Goal: Transaction & Acquisition: Purchase product/service

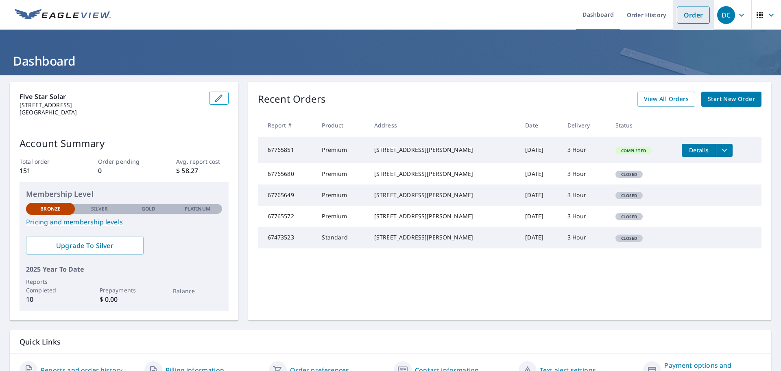
click at [685, 13] on link "Order" at bounding box center [693, 15] width 33 height 17
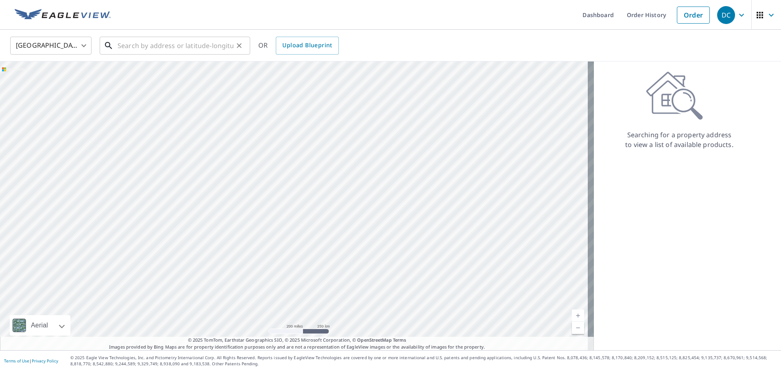
click at [175, 46] on input "text" at bounding box center [176, 45] width 116 height 23
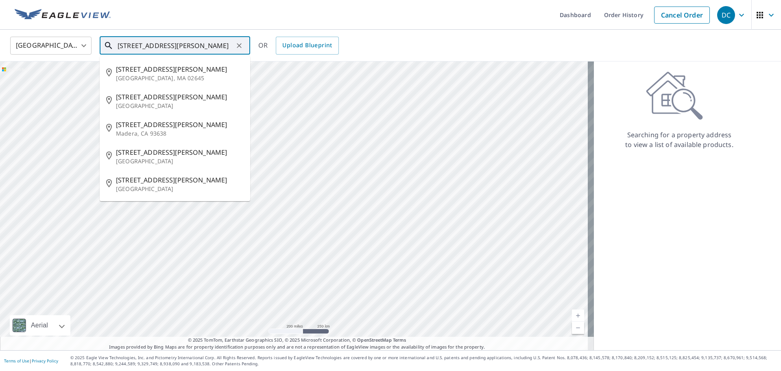
click at [148, 43] on input "[STREET_ADDRESS][PERSON_NAME]" at bounding box center [176, 45] width 116 height 23
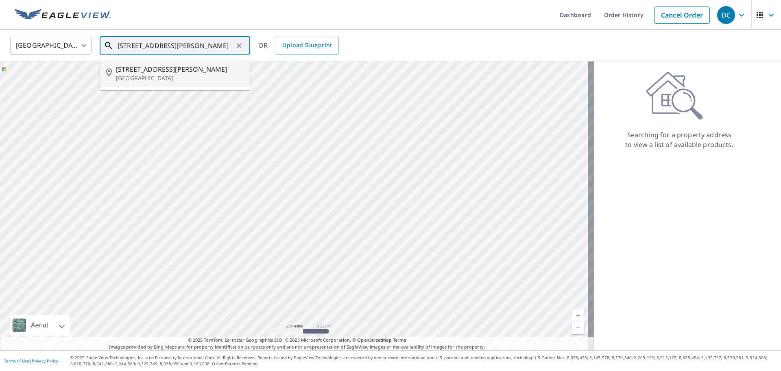
click at [153, 73] on span "[STREET_ADDRESS][PERSON_NAME]" at bounding box center [180, 69] width 128 height 10
type input "[STREET_ADDRESS][PERSON_NAME]"
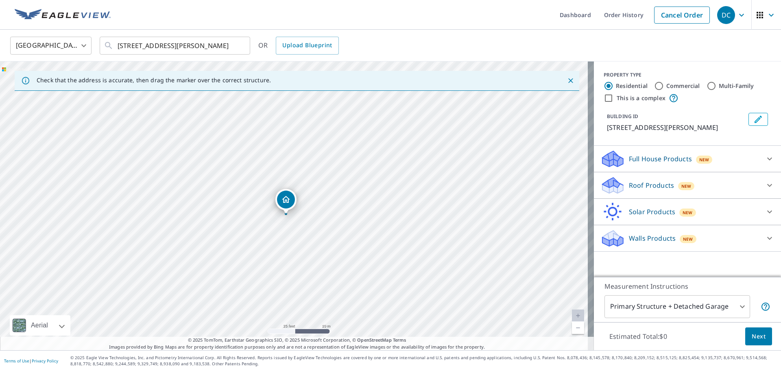
drag, startPoint x: 295, startPoint y: 202, endPoint x: 285, endPoint y: 212, distance: 13.8
click at [760, 184] on div at bounding box center [770, 185] width 20 height 20
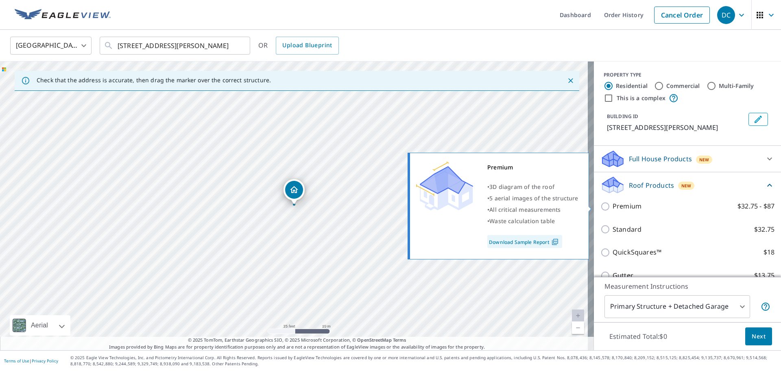
click at [602, 209] on input "Premium $32.75 - $87" at bounding box center [607, 206] width 12 height 10
checkbox input "true"
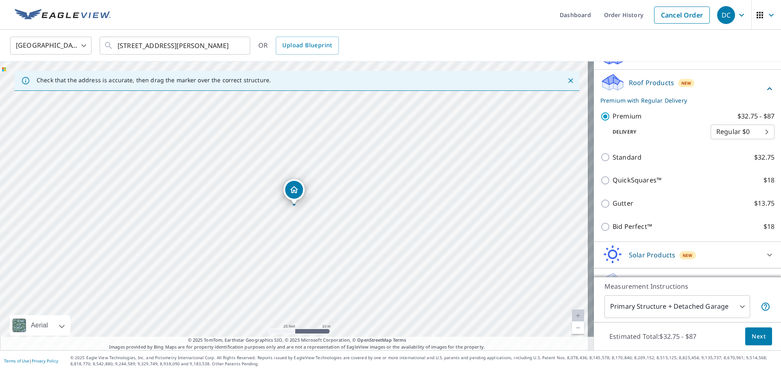
scroll to position [120, 0]
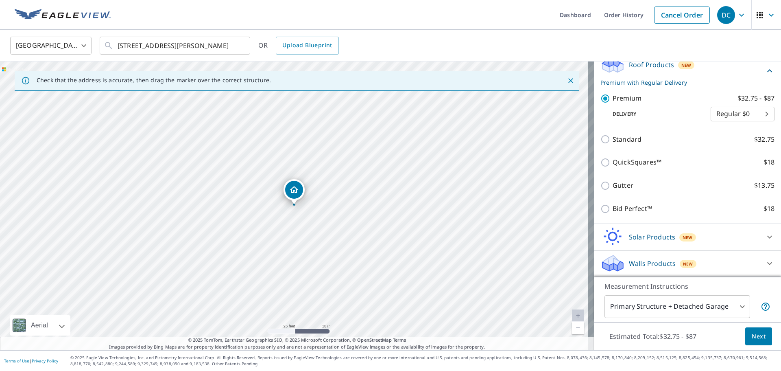
click at [755, 336] on span "Next" at bounding box center [759, 336] width 14 height 10
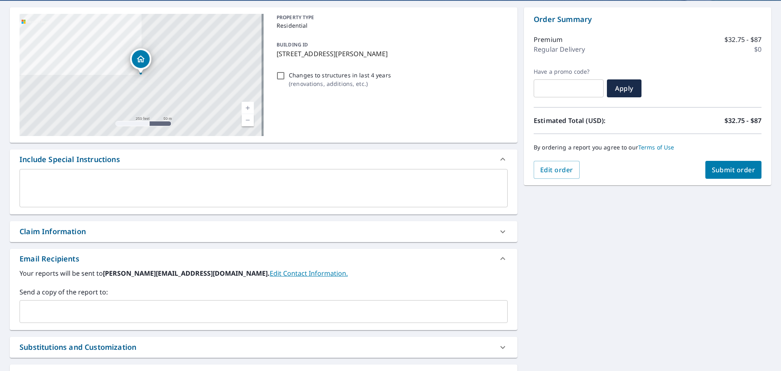
scroll to position [81, 0]
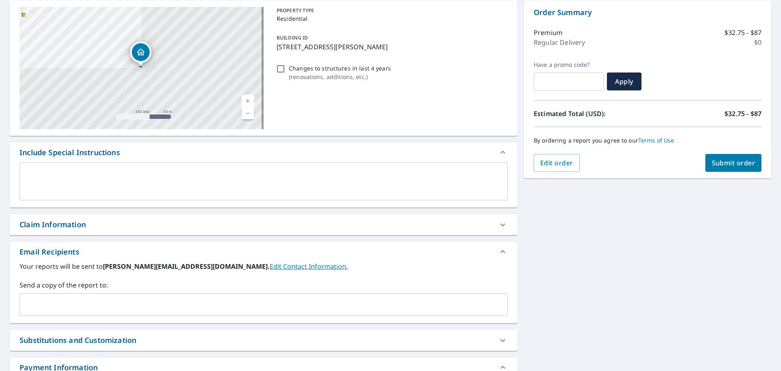
click at [725, 166] on span "Submit order" at bounding box center [734, 162] width 44 height 9
checkbox input "true"
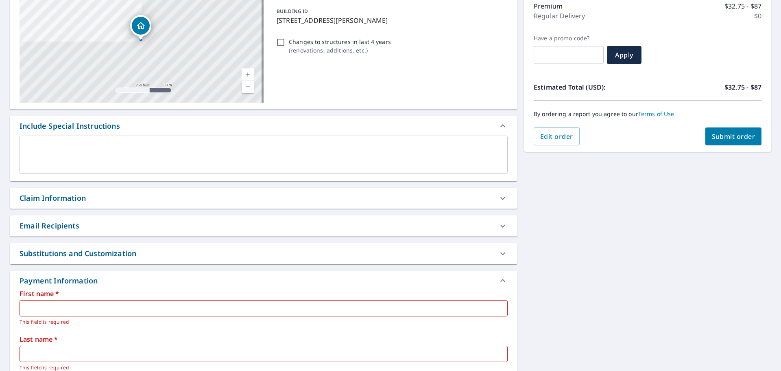
scroll to position [122, 0]
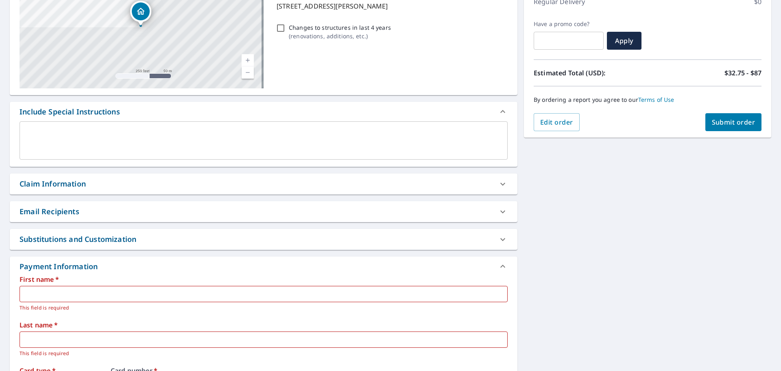
drag, startPoint x: 62, startPoint y: 299, endPoint x: 66, endPoint y: 295, distance: 5.5
click at [62, 299] on input "text" at bounding box center [264, 294] width 488 height 16
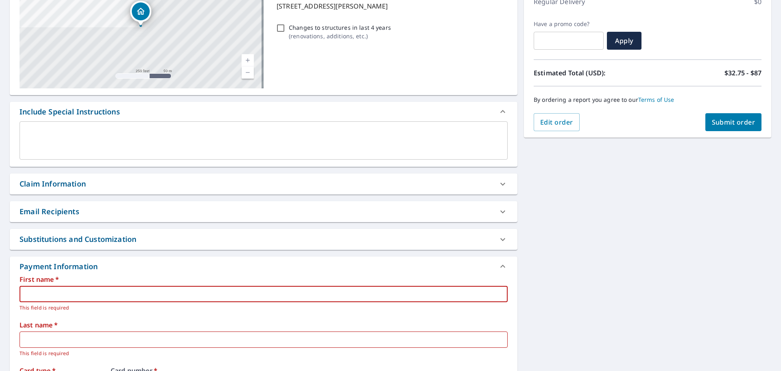
type input "[PERSON_NAME]"
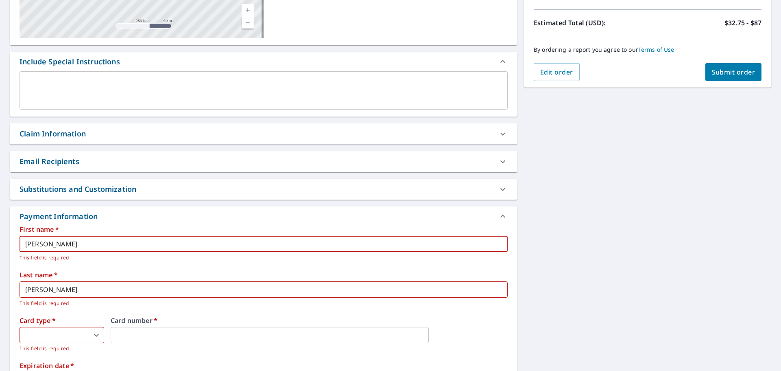
scroll to position [285, 0]
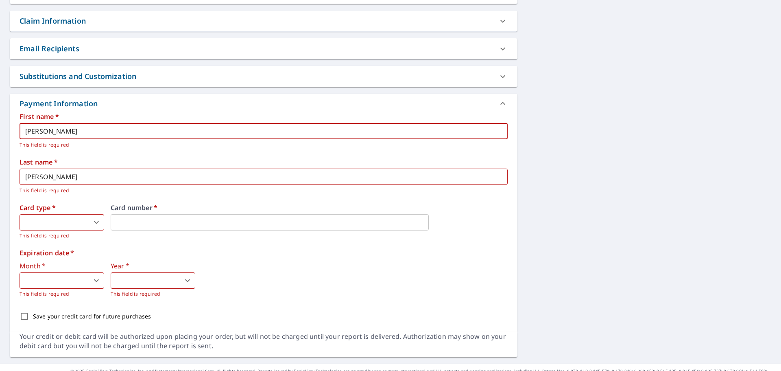
click at [66, 222] on body "DC DC Dashboard Order History Cancel Order DC Dashboard / Finalize Order Finali…" at bounding box center [390, 185] width 781 height 371
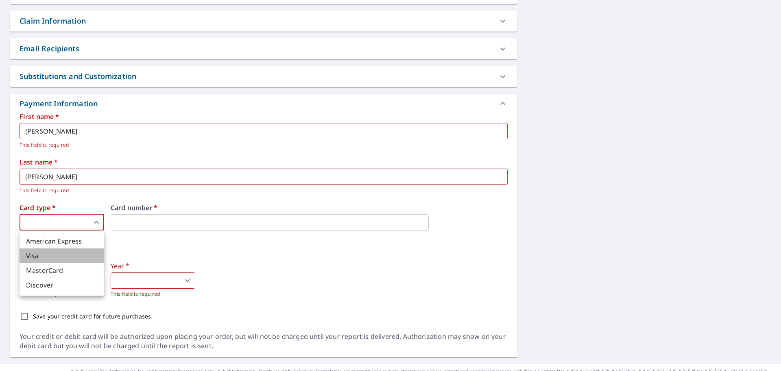
click at [47, 260] on li "Visa" at bounding box center [62, 255] width 85 height 15
checkbox input "true"
type input "2"
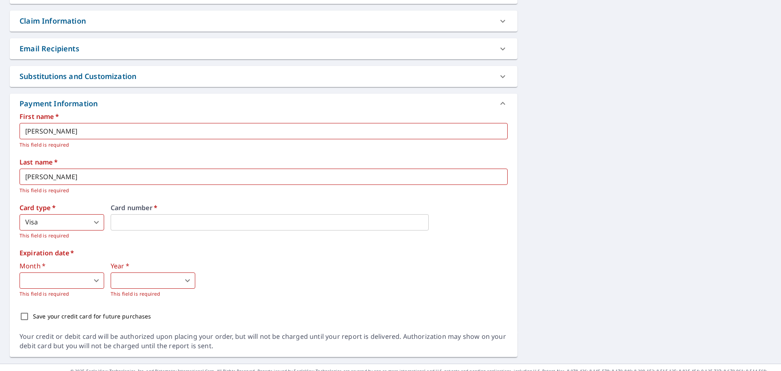
click at [72, 284] on body "DC DC Dashboard Order History Cancel Order DC Dashboard / Finalize Order Finali…" at bounding box center [390, 185] width 781 height 371
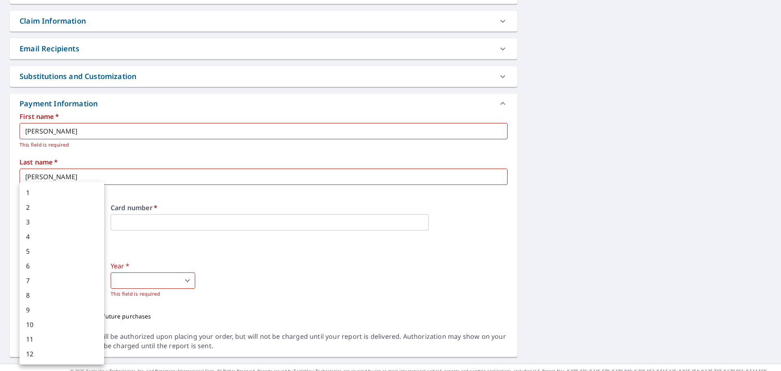
click at [40, 310] on li "9" at bounding box center [62, 309] width 85 height 15
checkbox input "true"
type input "9"
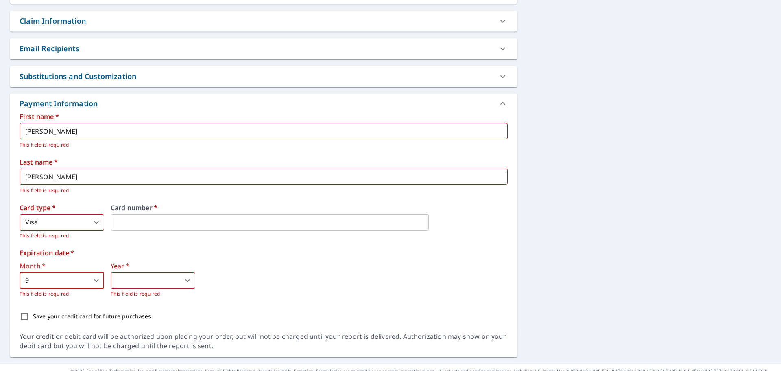
click at [76, 280] on body "DC DC Dashboard Order History Cancel Order DC Dashboard / Finalize Order Finali…" at bounding box center [390, 185] width 781 height 371
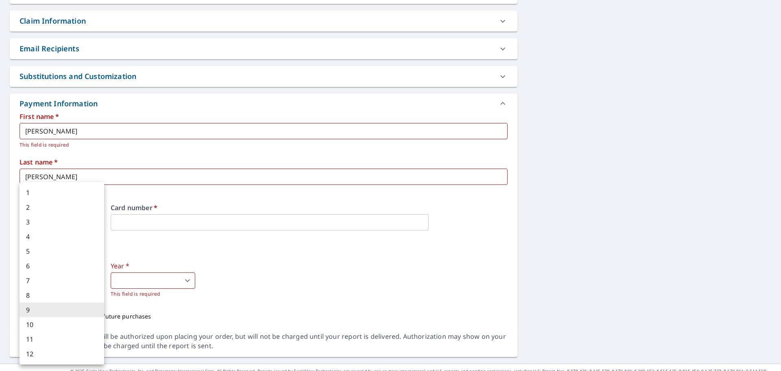
click at [164, 277] on div at bounding box center [390, 185] width 781 height 371
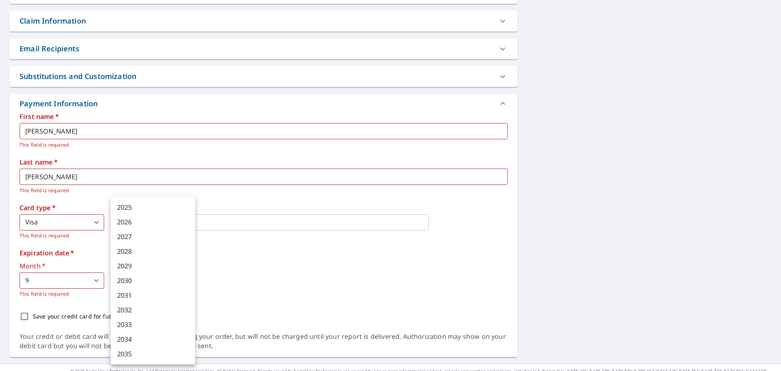
click at [175, 280] on body "DC DC Dashboard Order History Cancel Order DC Dashboard / Finalize Order Finali…" at bounding box center [390, 185] width 781 height 371
click at [130, 279] on li "2030" at bounding box center [153, 280] width 85 height 15
checkbox input "true"
type input "2030"
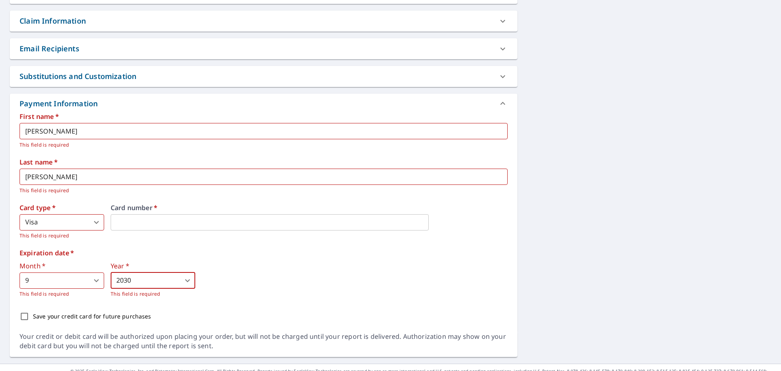
click at [303, 300] on div "First name   * [PERSON_NAME] ​ This field is required Last name   * [PERSON_NAM…" at bounding box center [264, 219] width 488 height 212
click at [284, 295] on div "Month   * 9 9 ​ This field is required Year   * 2030 2030 ​ This field is requi…" at bounding box center [264, 279] width 488 height 35
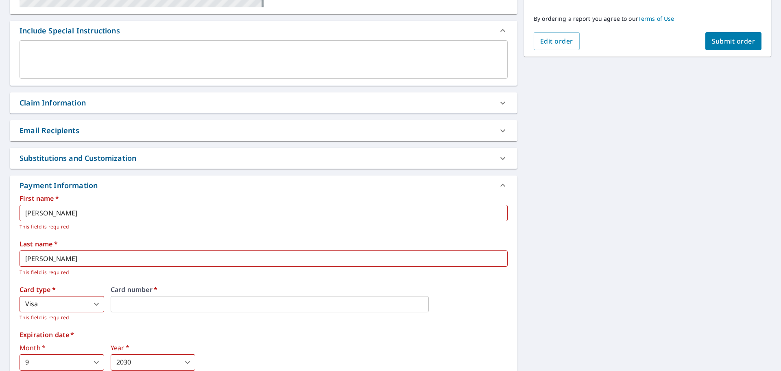
scroll to position [81, 0]
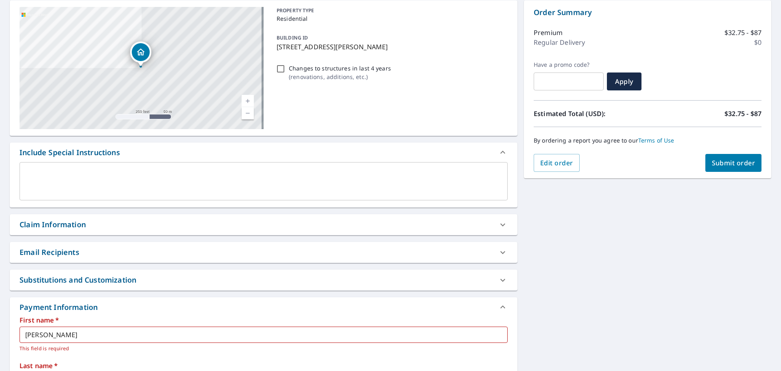
click at [720, 165] on span "Submit order" at bounding box center [734, 162] width 44 height 9
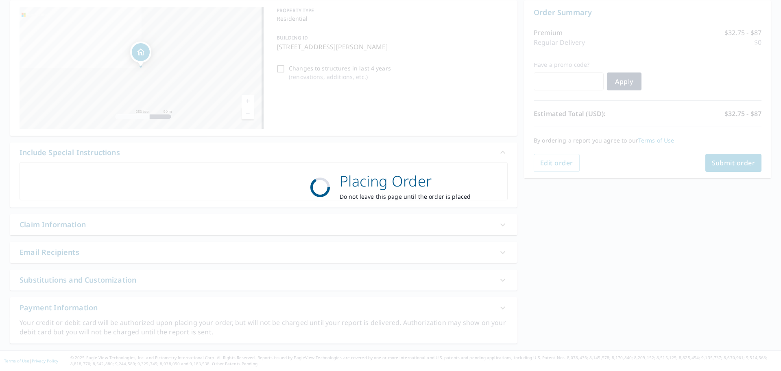
checkbox input "true"
